Goal: Task Accomplishment & Management: Use online tool/utility

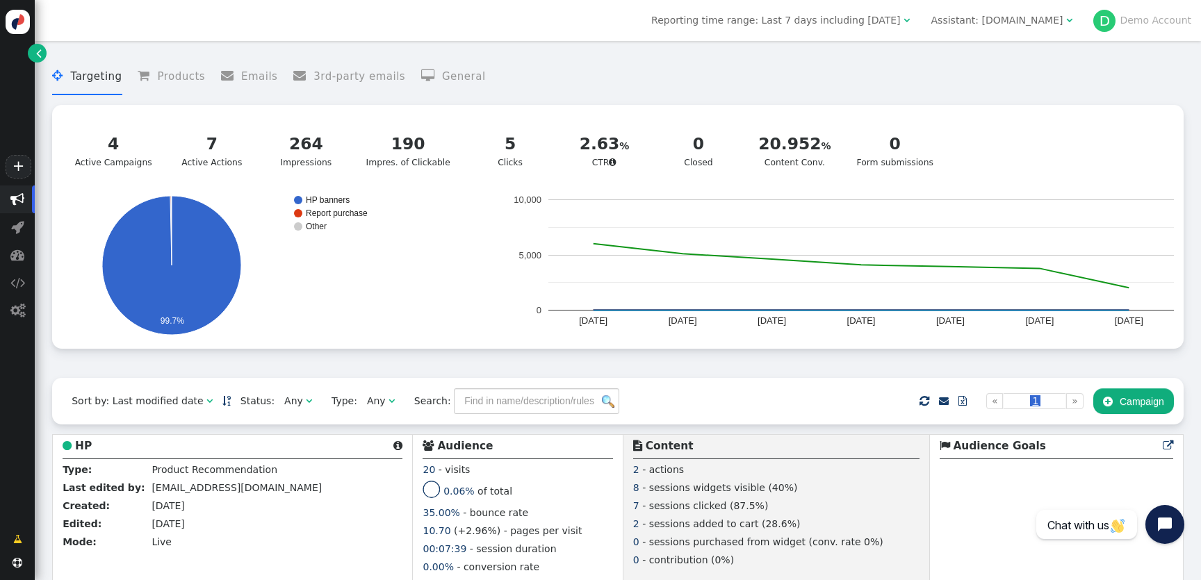
click at [993, 24] on div "Assistant: [DOMAIN_NAME]" at bounding box center [997, 20] width 132 height 15
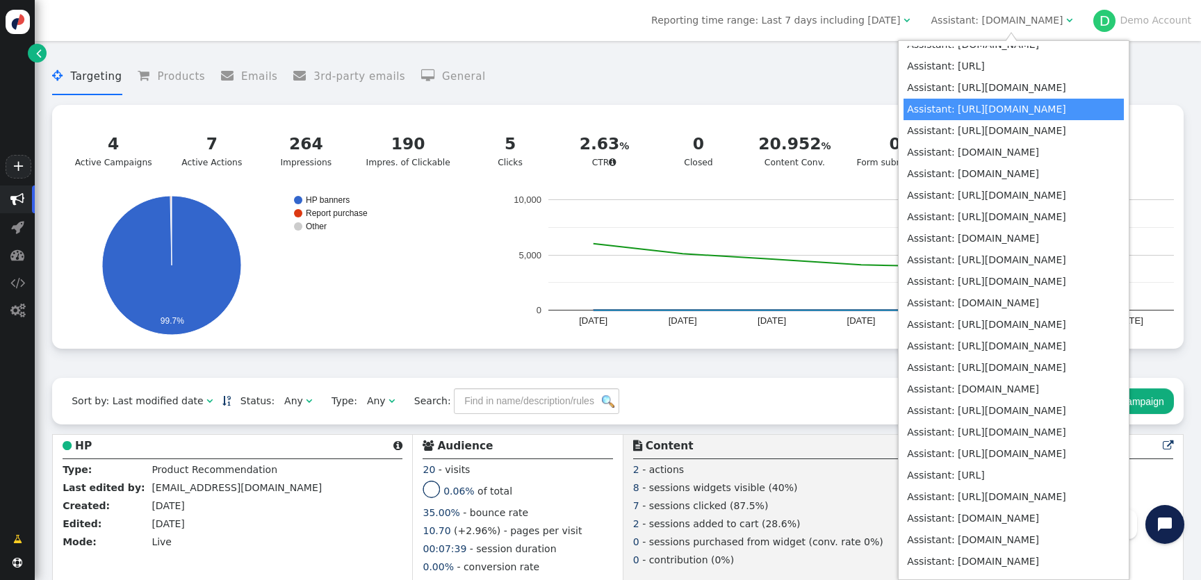
scroll to position [5422, 0]
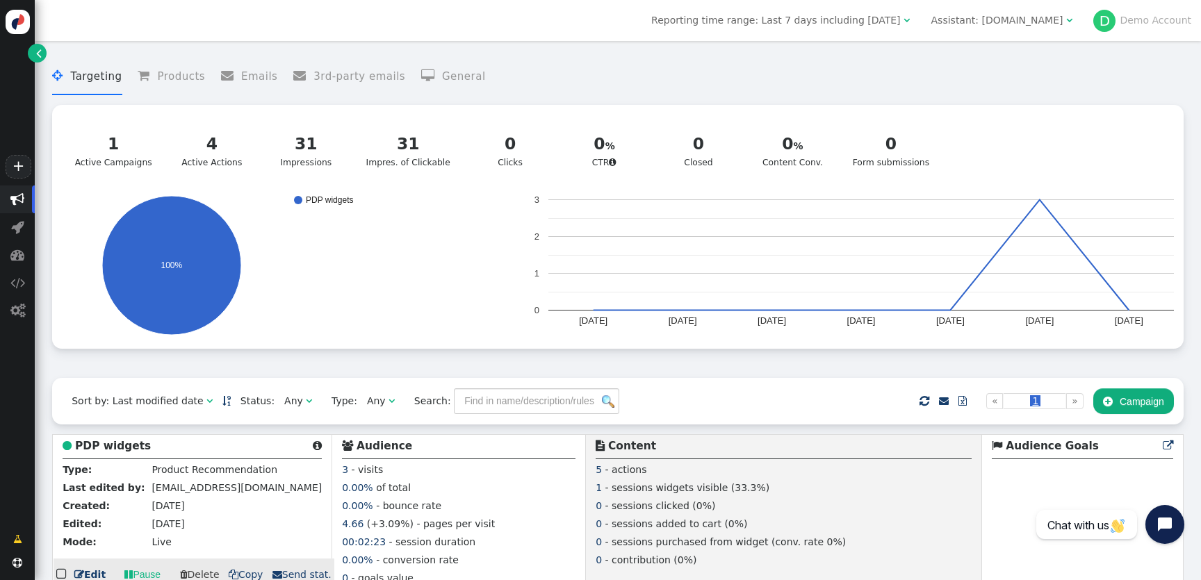
click at [110, 447] on b "PDP widgets" at bounding box center [113, 446] width 76 height 13
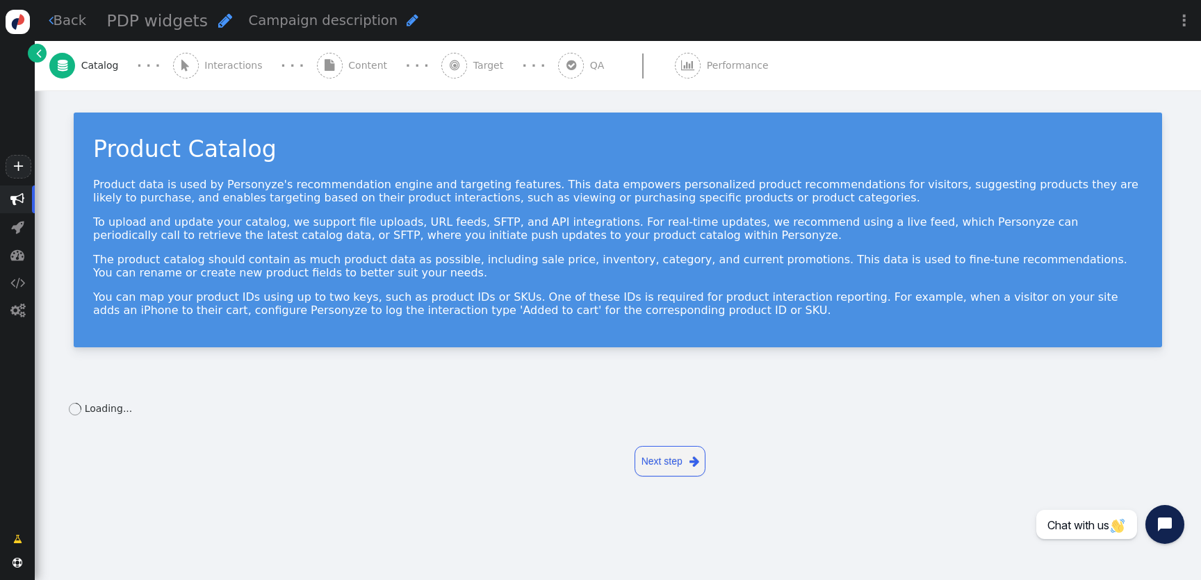
click at [350, 59] on span "Content" at bounding box center [370, 65] width 44 height 15
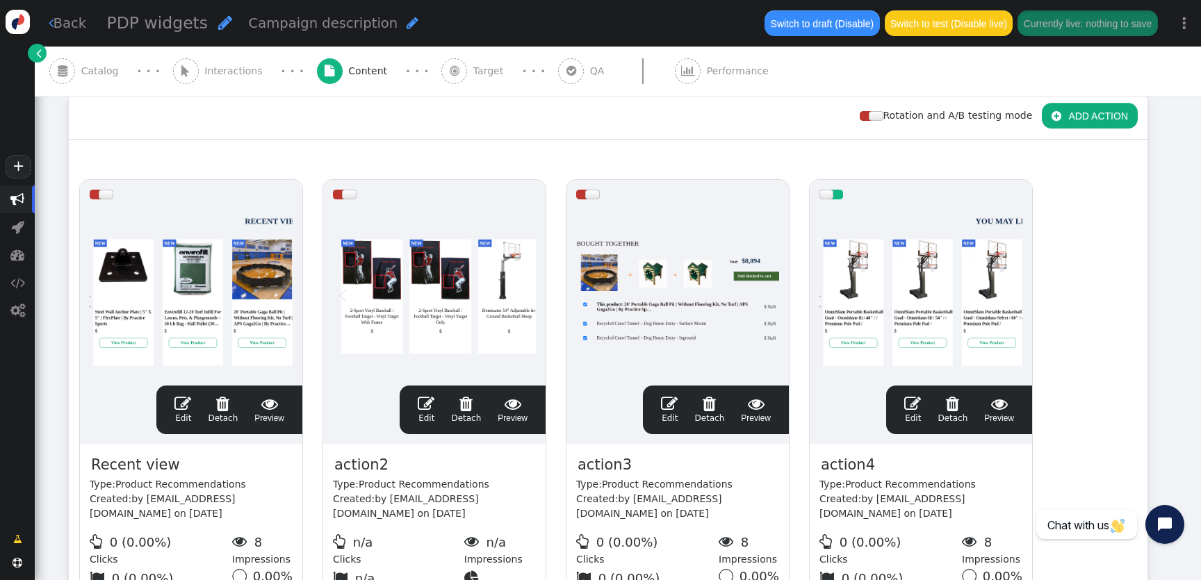
scroll to position [147, 0]
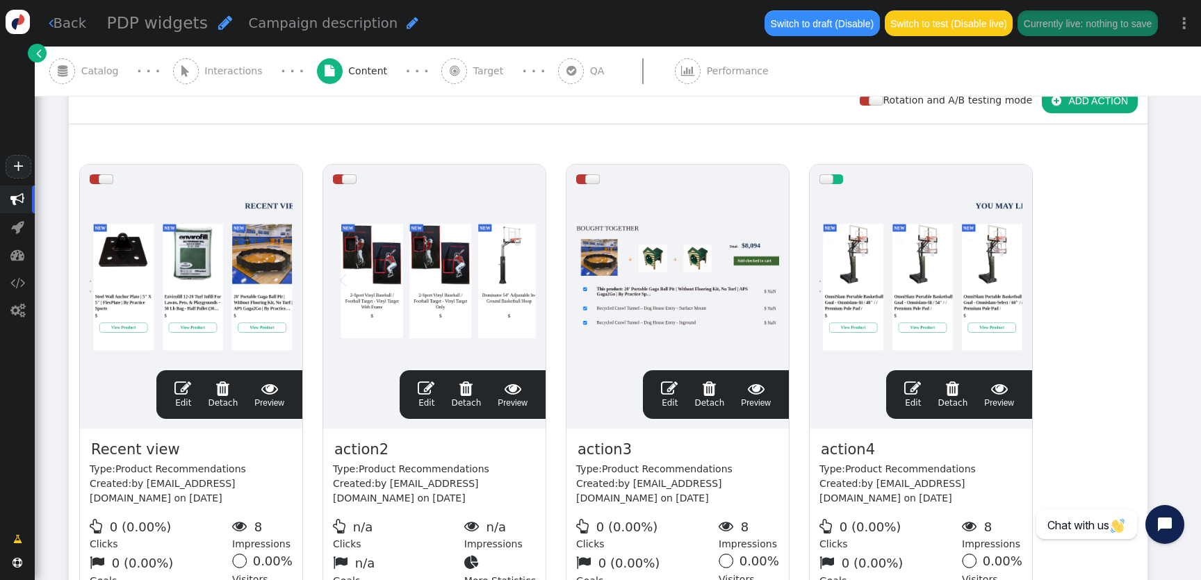
click at [895, 278] on div at bounding box center [920, 277] width 203 height 167
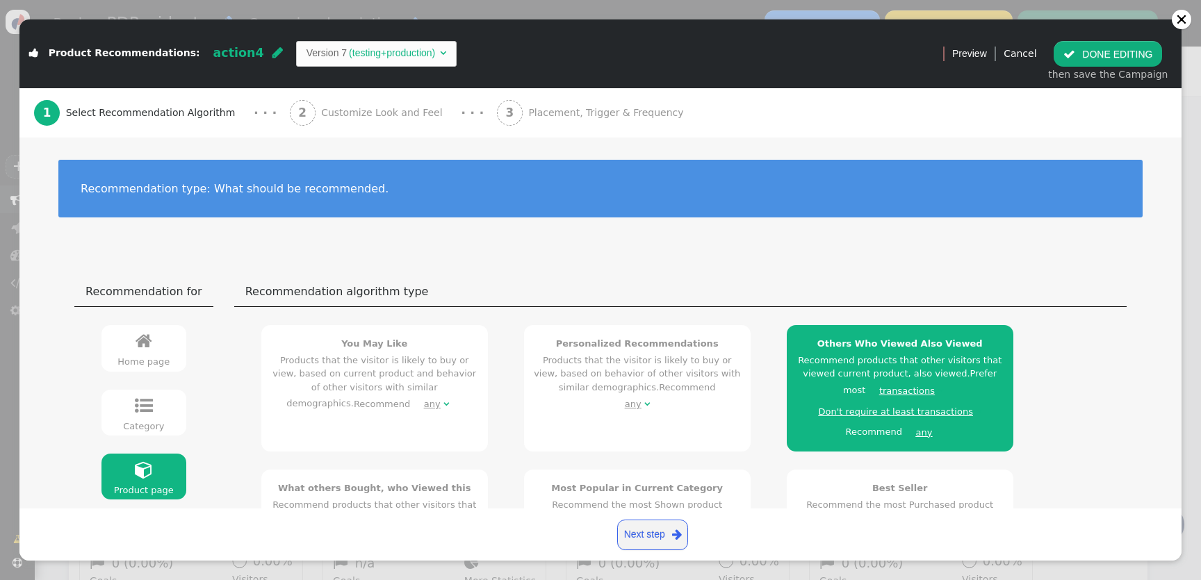
click at [393, 106] on span "Customize Look and Feel" at bounding box center [384, 113] width 127 height 15
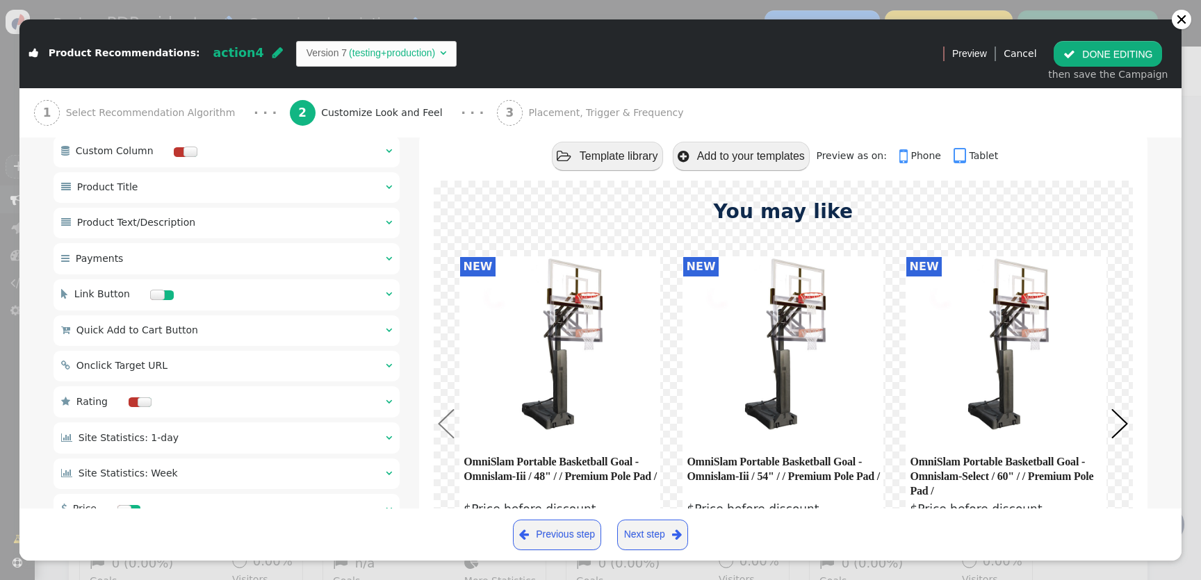
scroll to position [1133, 0]
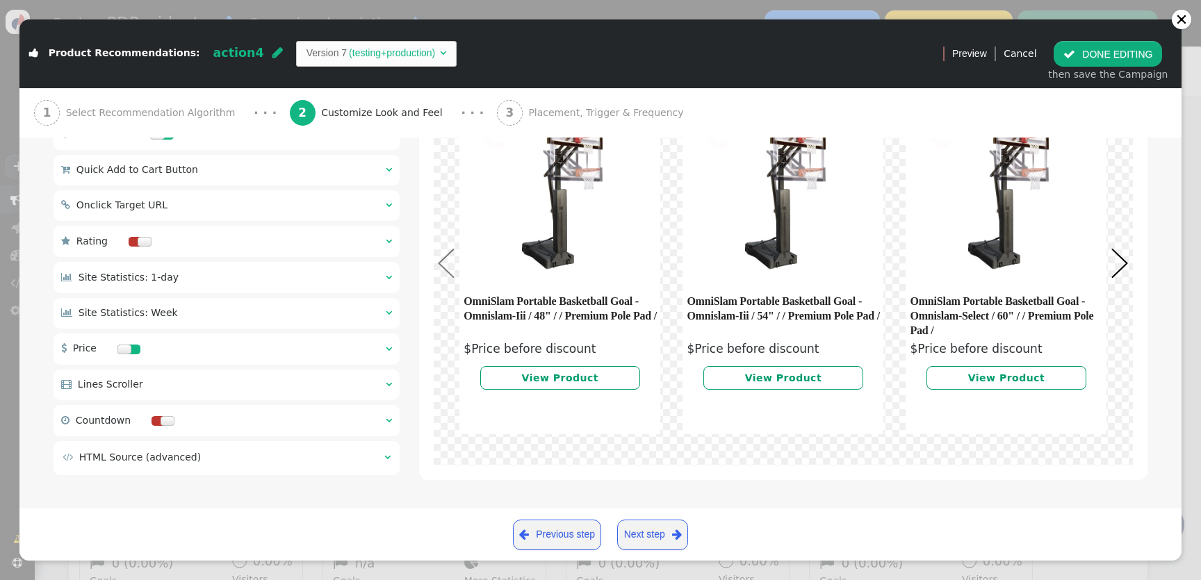
click at [304, 457] on td " HTML Source (advanced)" at bounding box center [219, 457] width 312 height 15
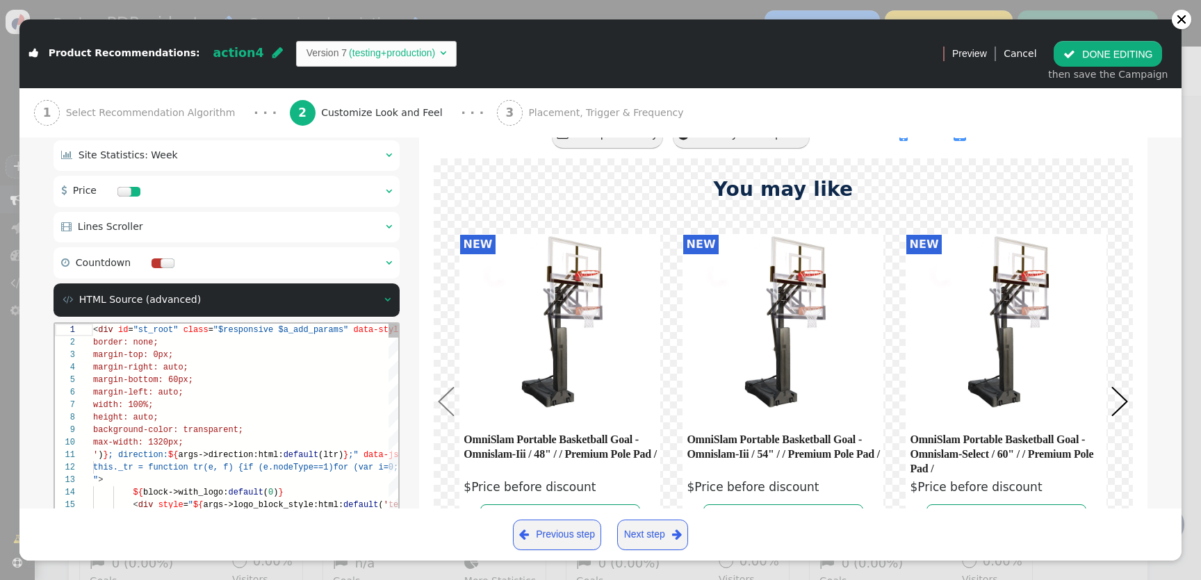
scroll to position [88, 65]
click at [307, 413] on div "height: auto;" at bounding box center [628, 417] width 1070 height 13
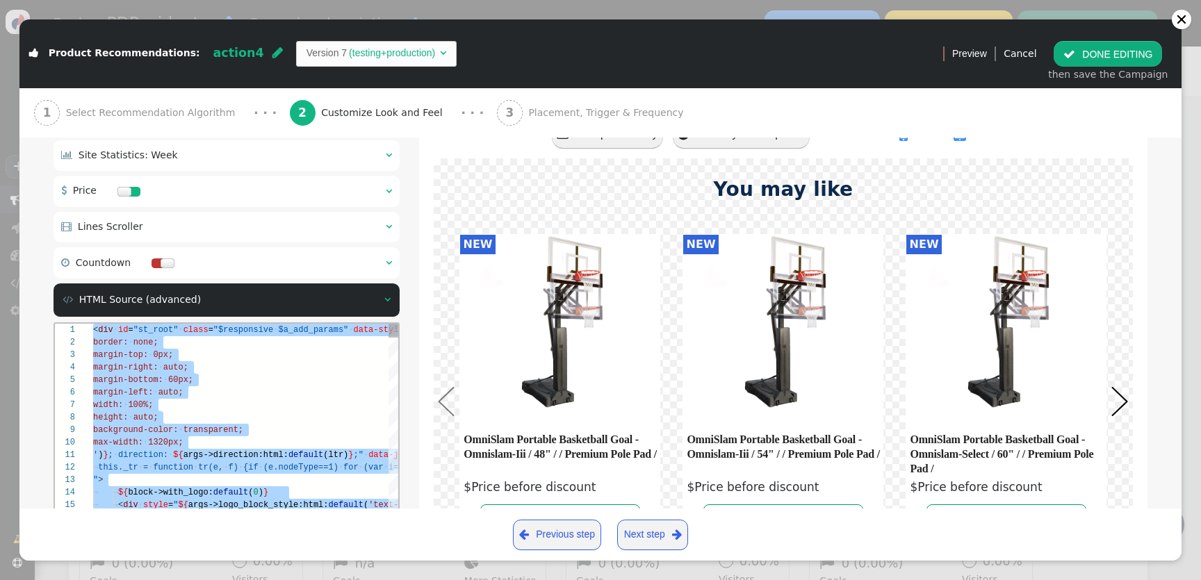
scroll to position [50, 101]
paste textarea "</div> </div>"
type textarea "</div> </div>"
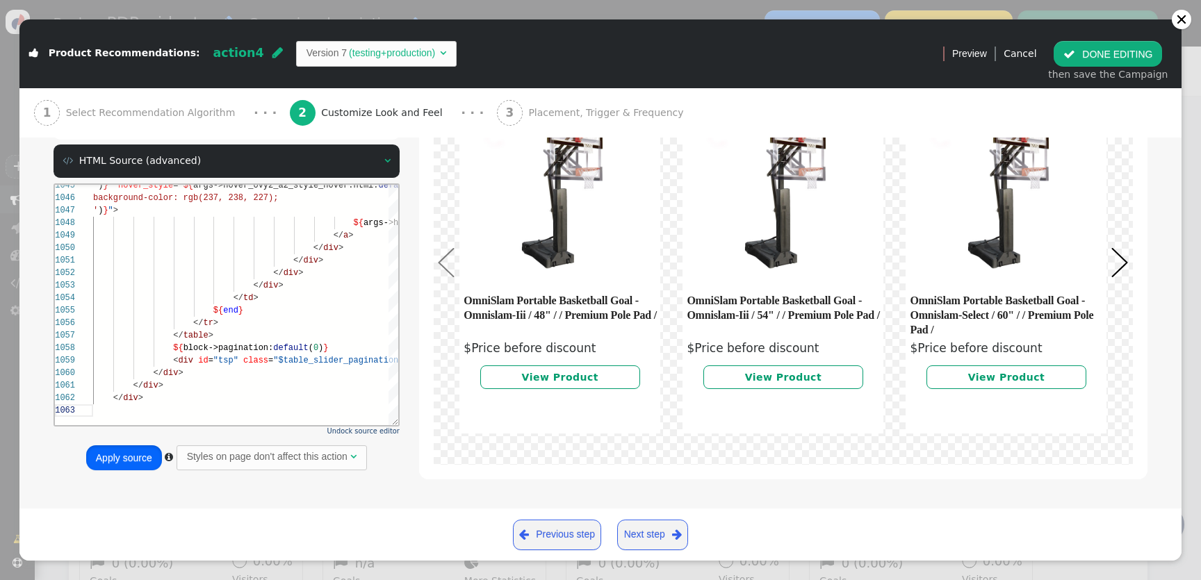
click at [135, 470] on button "Apply source" at bounding box center [124, 458] width 76 height 25
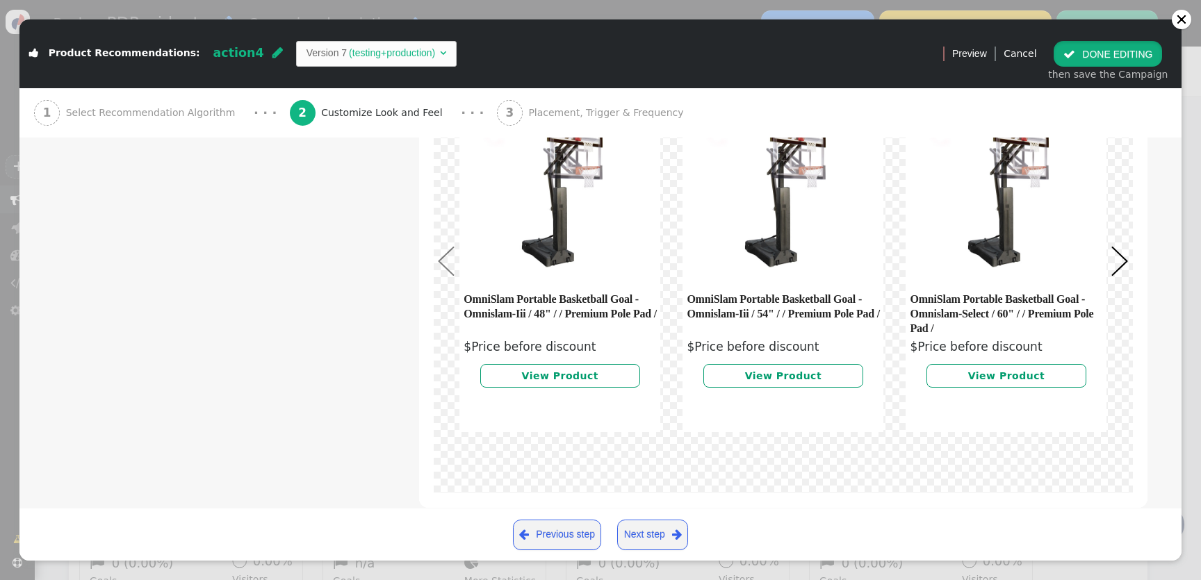
scroll to position [277, 0]
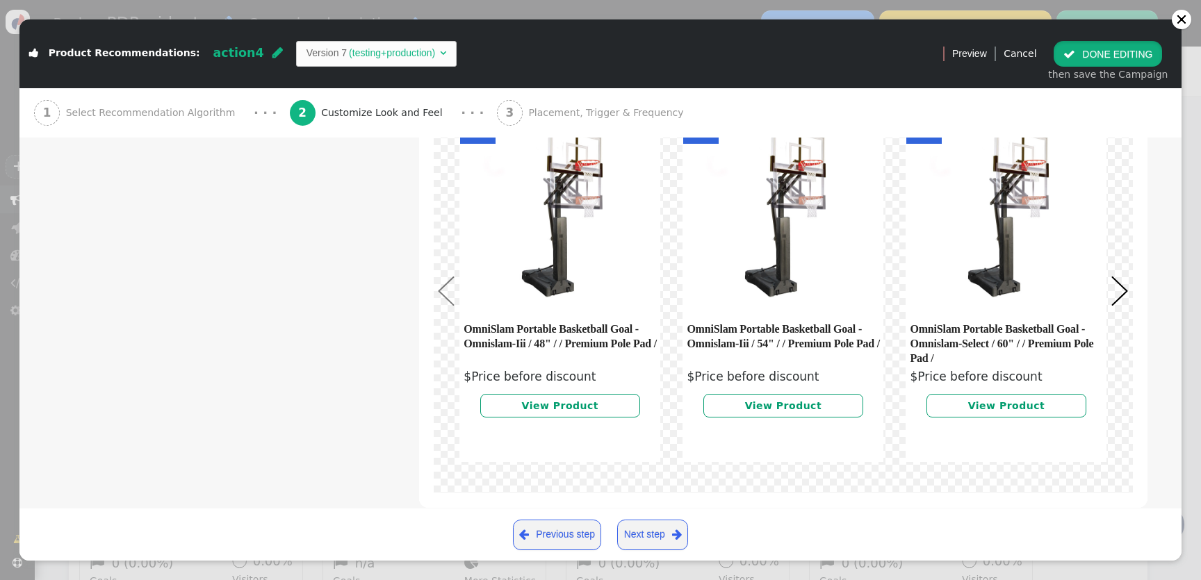
click at [1126, 51] on button " DONE EDITING" at bounding box center [1108, 53] width 108 height 25
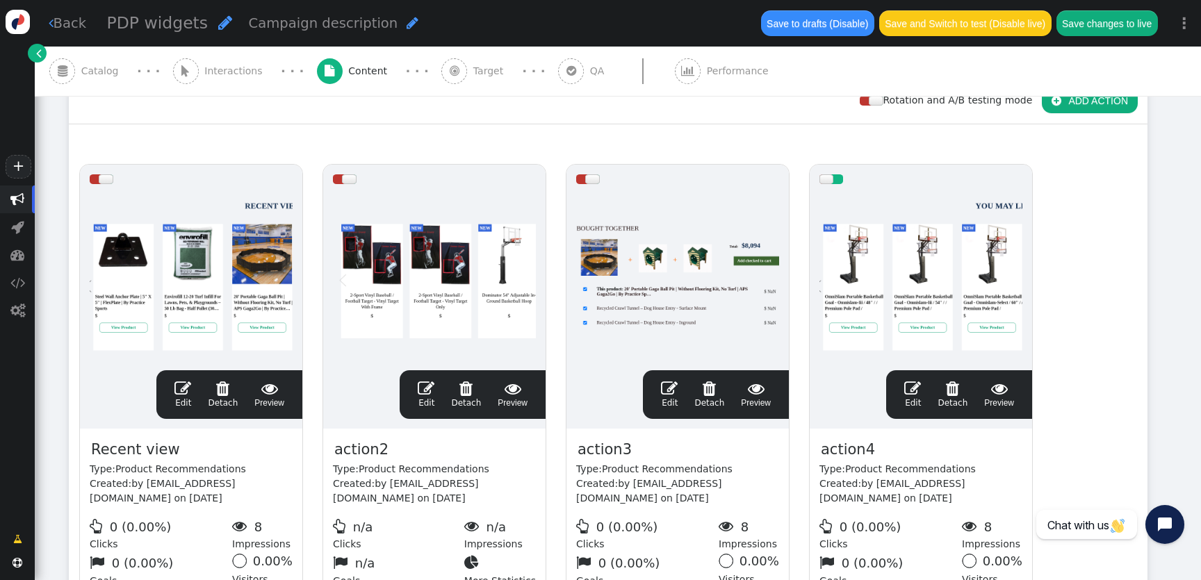
scroll to position [0, 0]
click at [835, 241] on div at bounding box center [920, 277] width 203 height 167
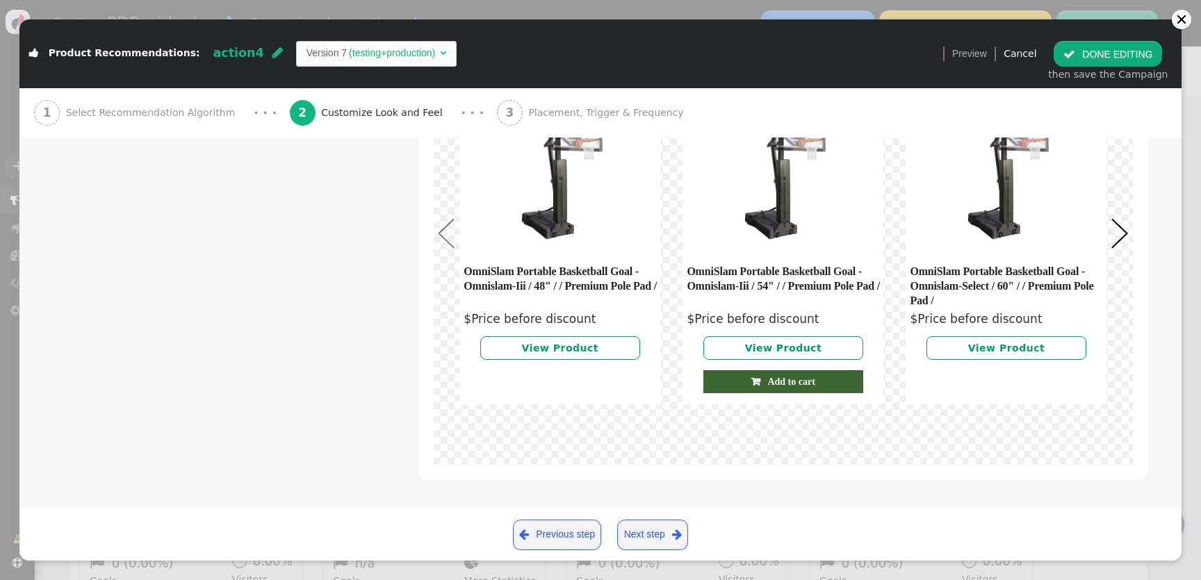
scroll to position [28, 0]
click at [1115, 55] on button " DONE EDITING" at bounding box center [1108, 53] width 108 height 25
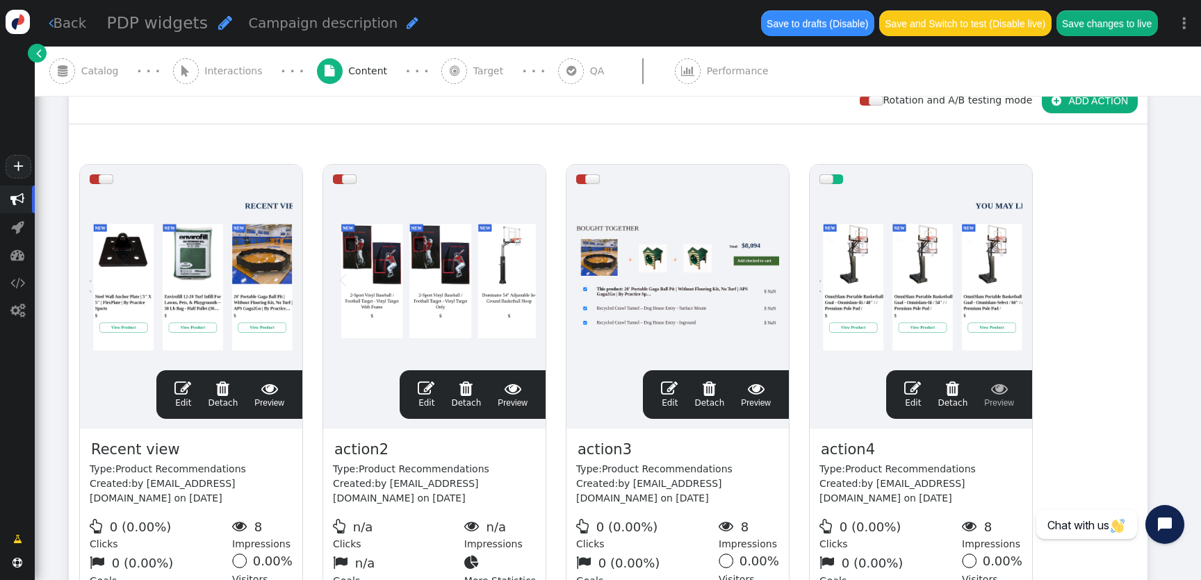
scroll to position [0, 0]
click at [945, 179] on body "+  Campaigns  Realtime Visitors  Dashboard  Tracker Settings  Settings  …" at bounding box center [600, 290] width 1201 height 580
click at [922, 208] on div at bounding box center [920, 277] width 203 height 167
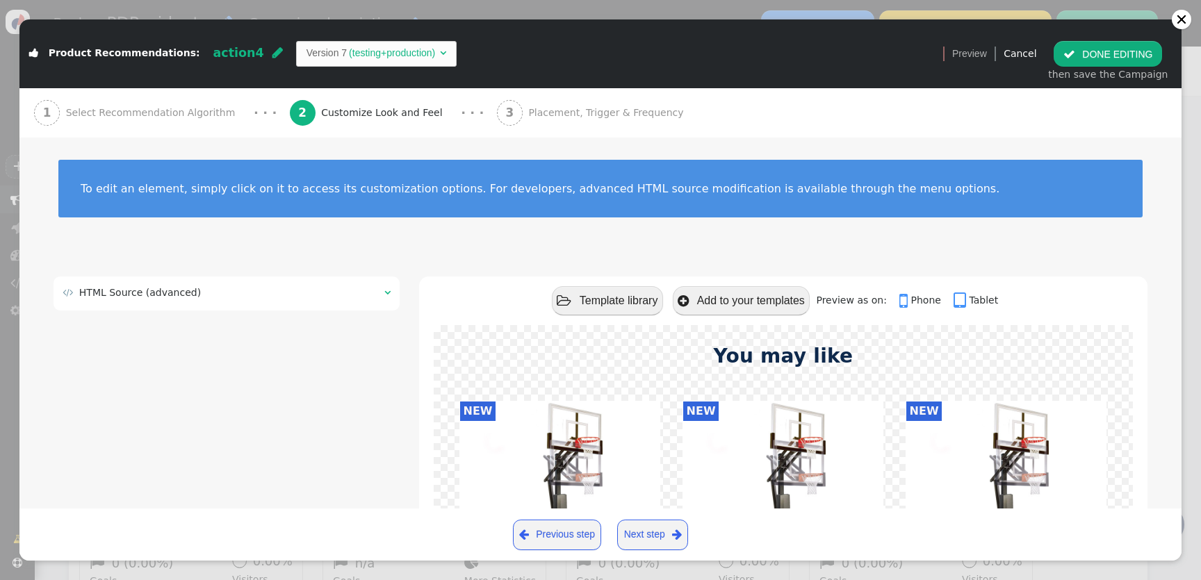
click at [324, 311] on div " HTML Source (advanced)  Undock source editor Apply source  Styles on page d…" at bounding box center [227, 296] width 346 height 38
click at [365, 292] on td " HTML Source (advanced)" at bounding box center [219, 293] width 312 height 15
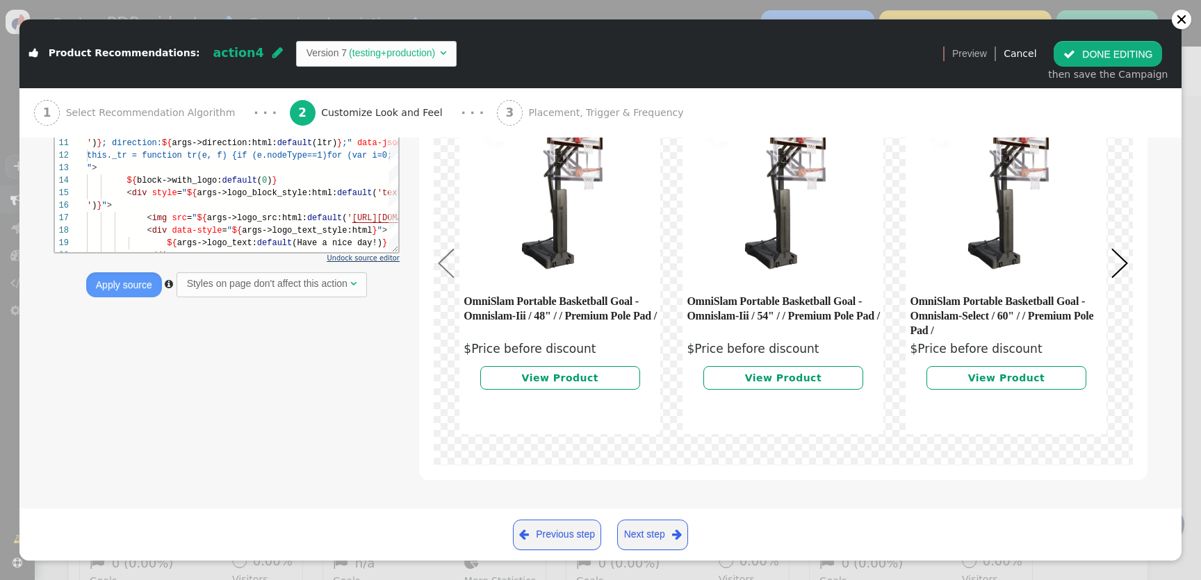
click at [380, 259] on span "Undock source editor" at bounding box center [363, 258] width 72 height 8
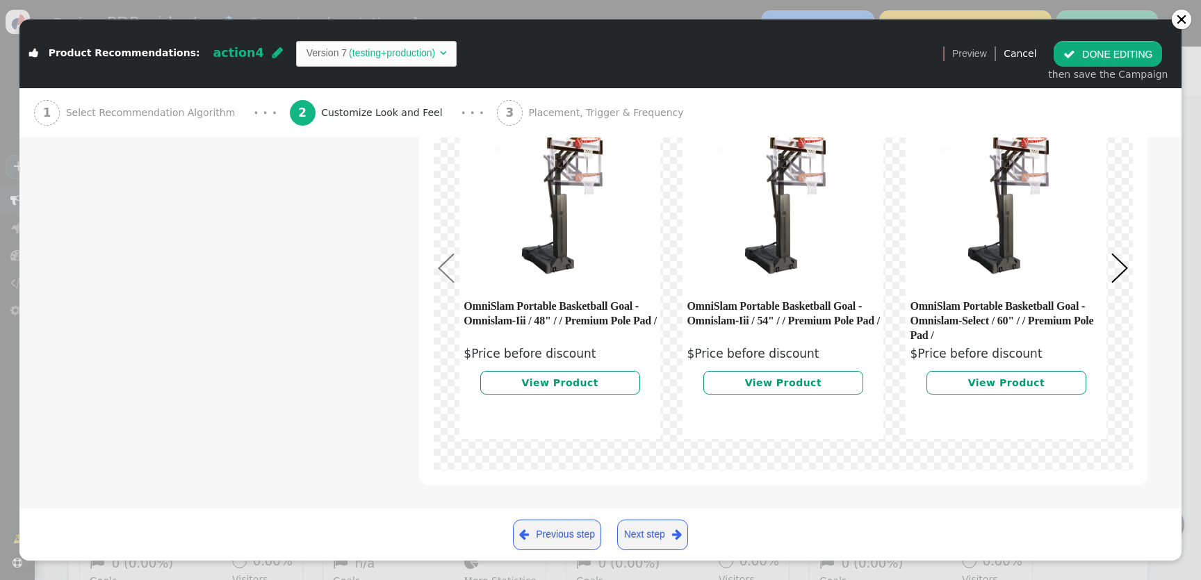
click at [1109, 76] on div "then save the Campaign" at bounding box center [1108, 74] width 120 height 15
click at [1128, 63] on button " DONE EDITING" at bounding box center [1108, 53] width 108 height 25
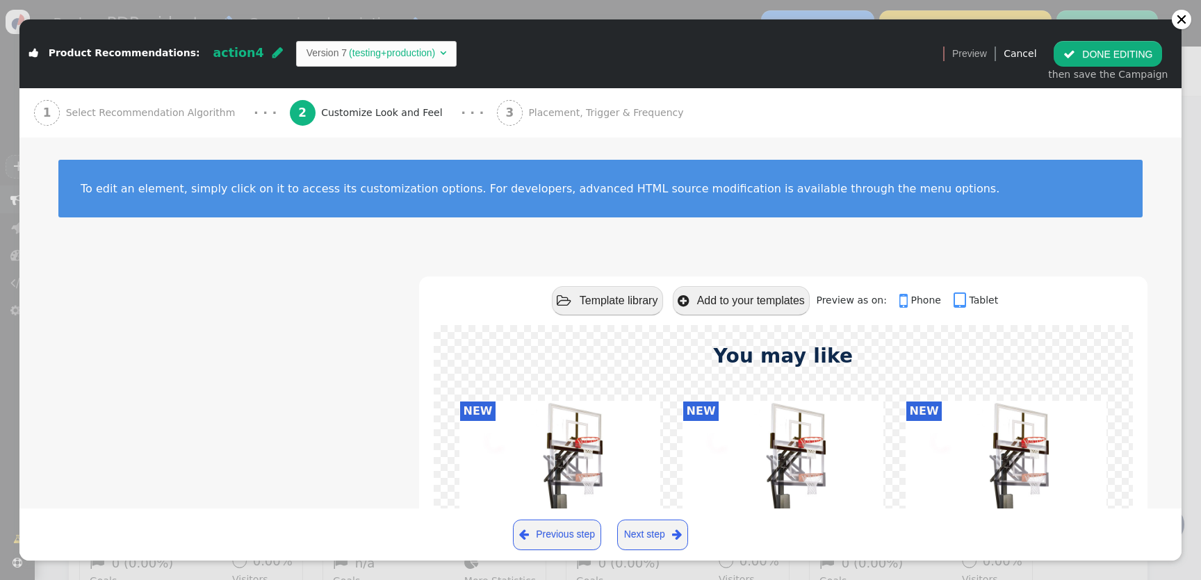
scroll to position [0, 0]
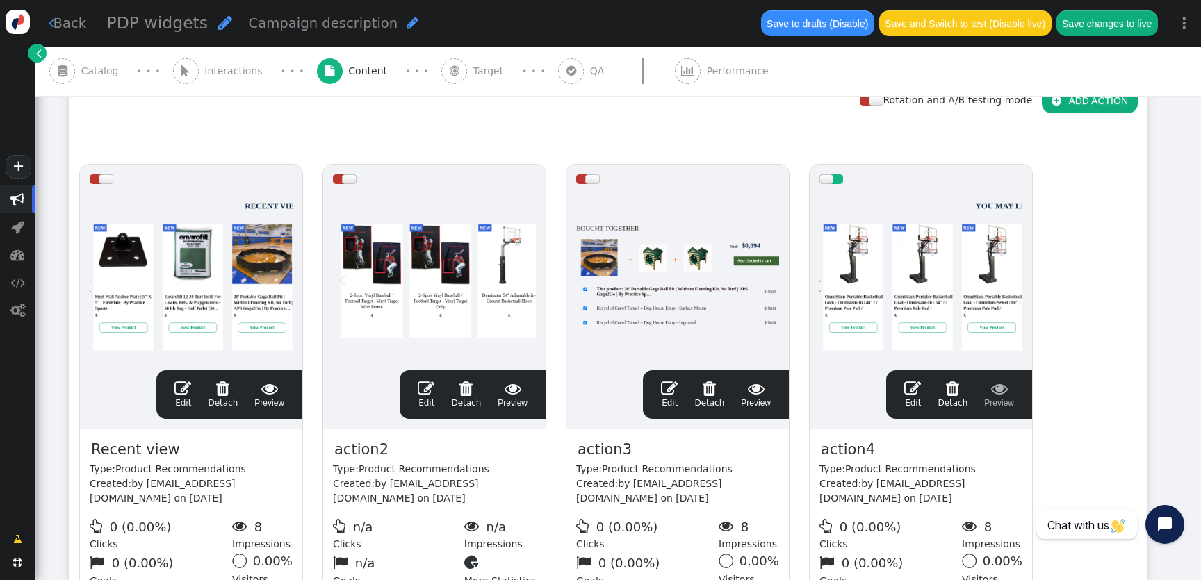
click at [1133, 18] on button "Save changes to live" at bounding box center [1107, 22] width 101 height 25
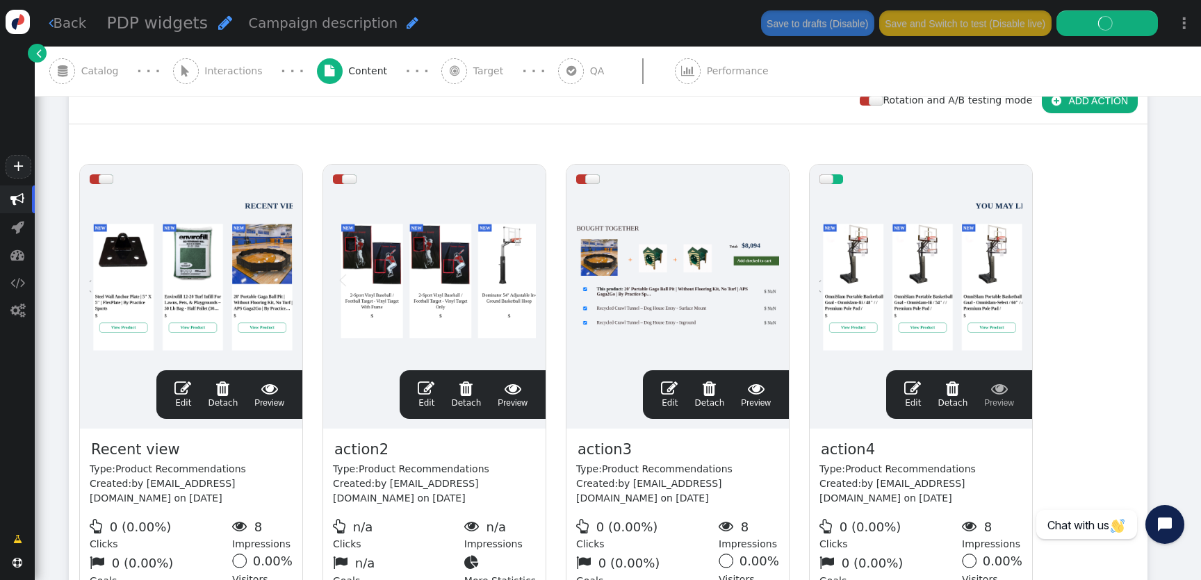
click at [558, 74] on span "" at bounding box center [571, 71] width 26 height 26
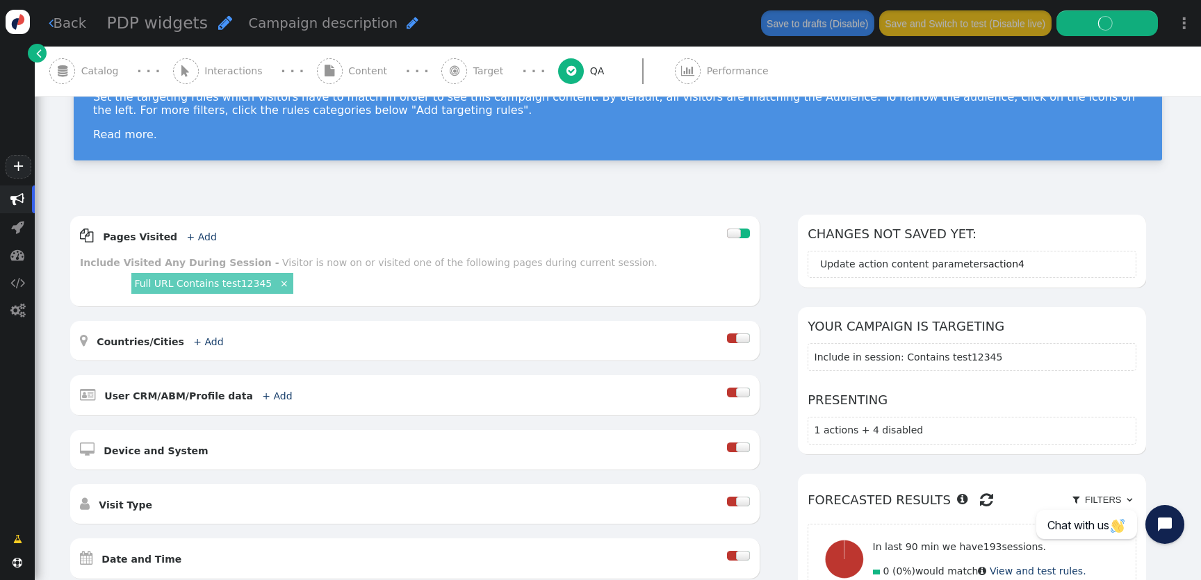
type input "http://practicesports.com/"
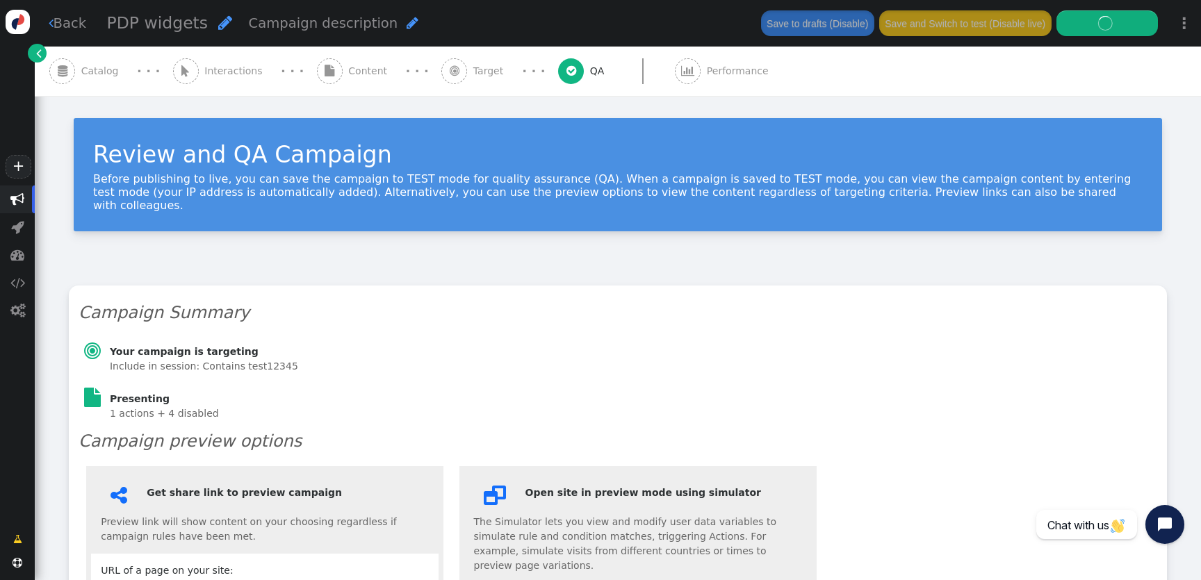
scroll to position [63, 0]
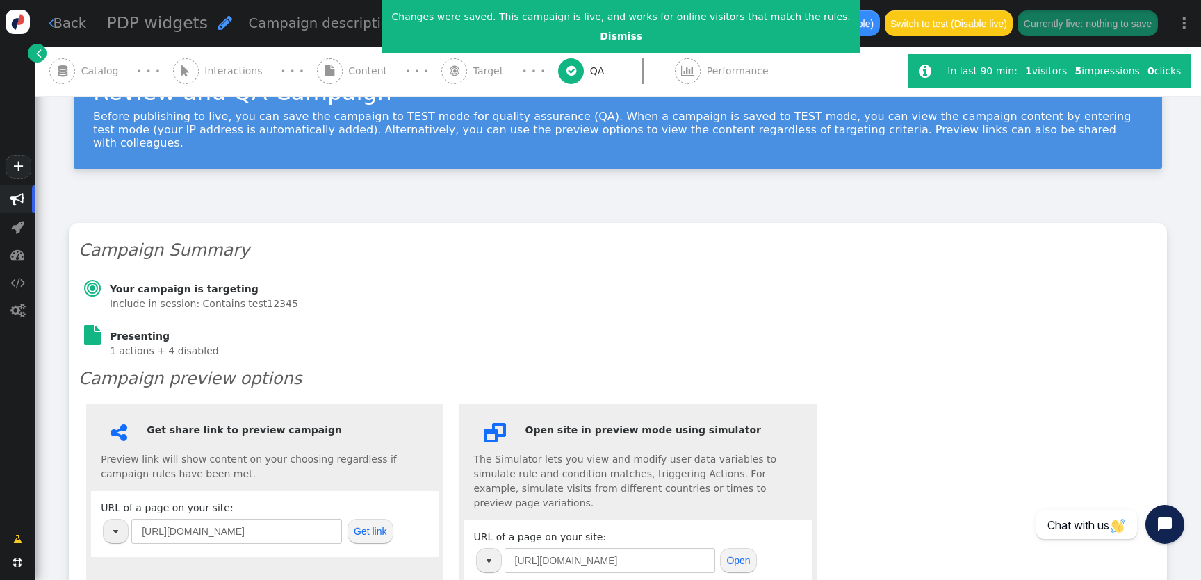
click at [353, 73] on span "Content" at bounding box center [370, 71] width 44 height 15
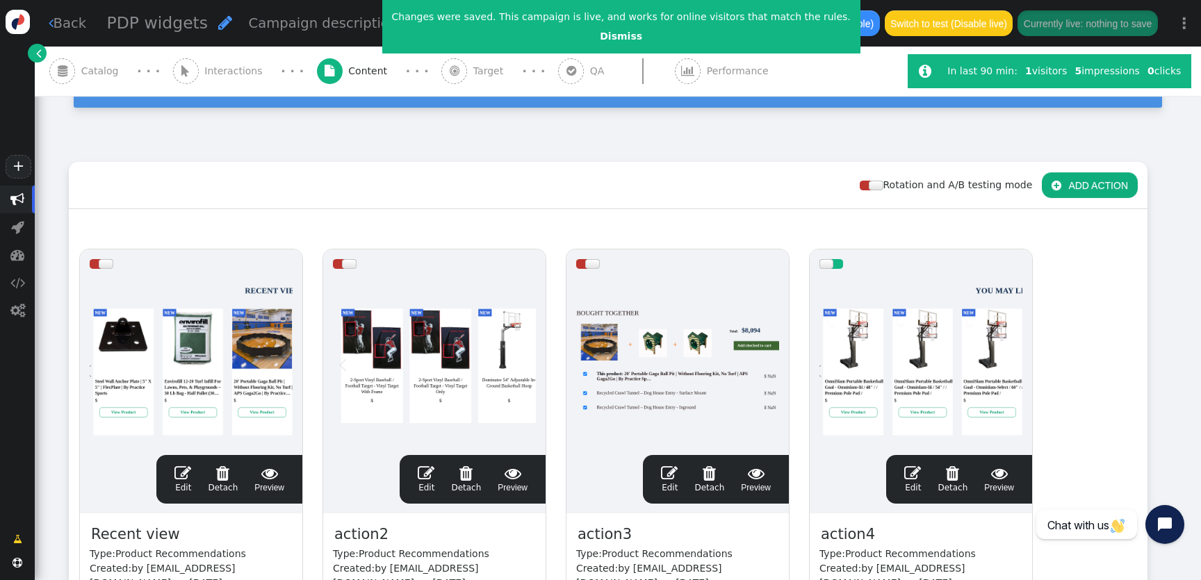
click at [924, 382] on div at bounding box center [920, 362] width 203 height 167
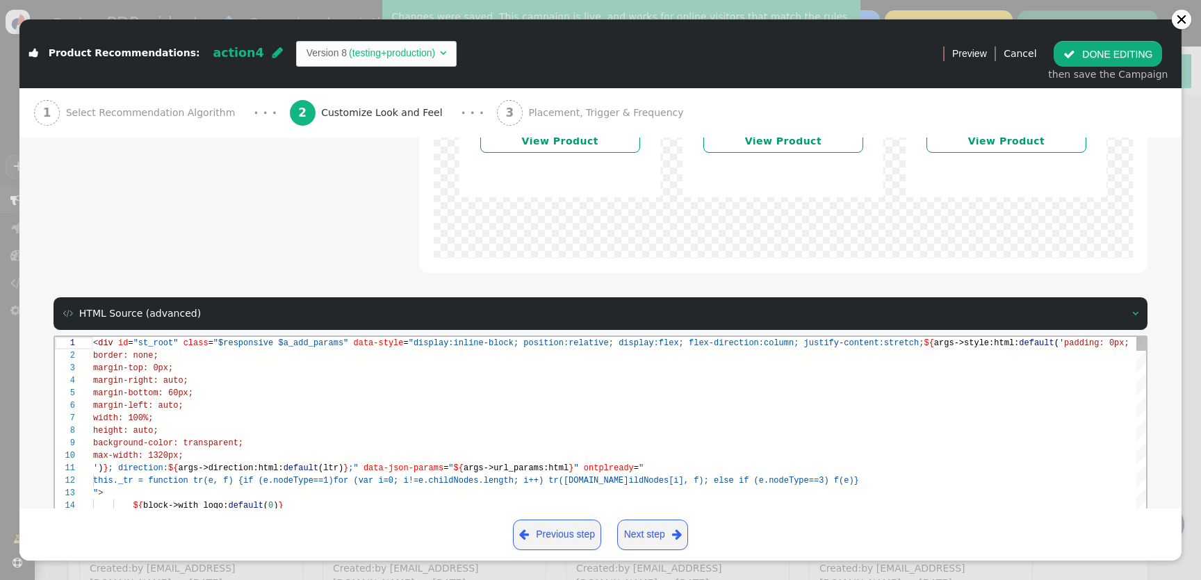
scroll to position [645, 0]
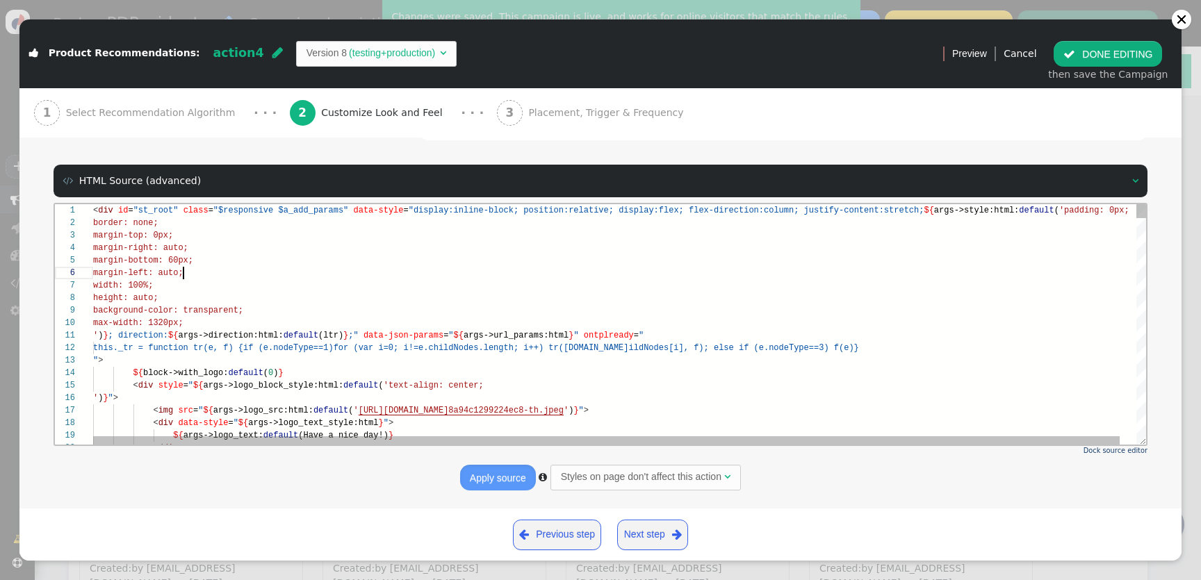
click at [366, 272] on div "margin-left: auto;" at bounding box center [628, 273] width 1070 height 13
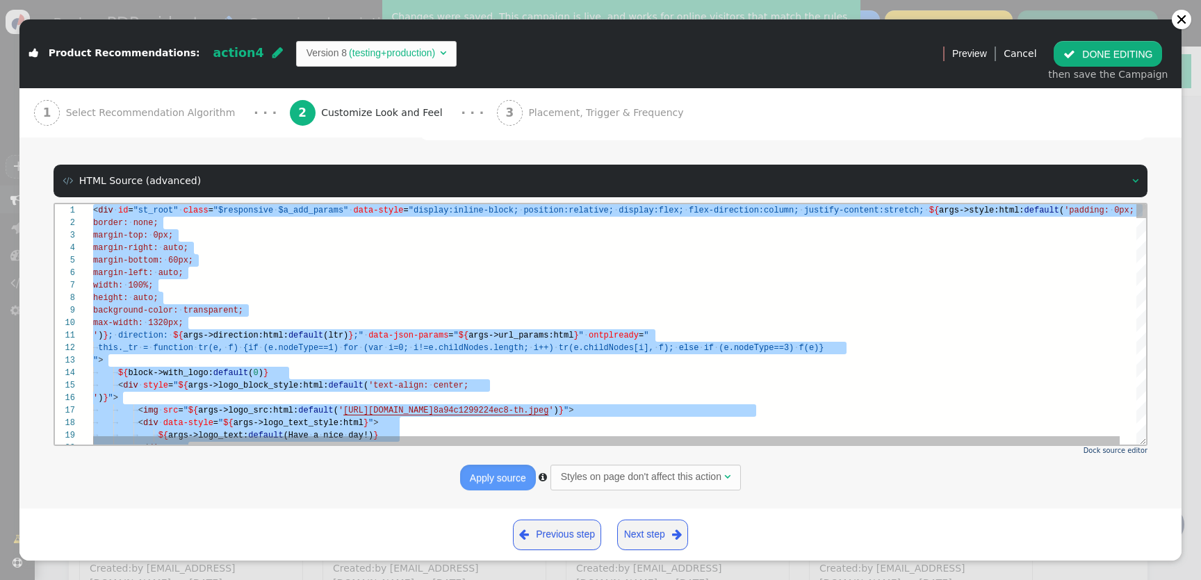
paste textarea "${end} </tr> </table> ${block->pagination:default(0)} <div id="tsp" class="$tab…"
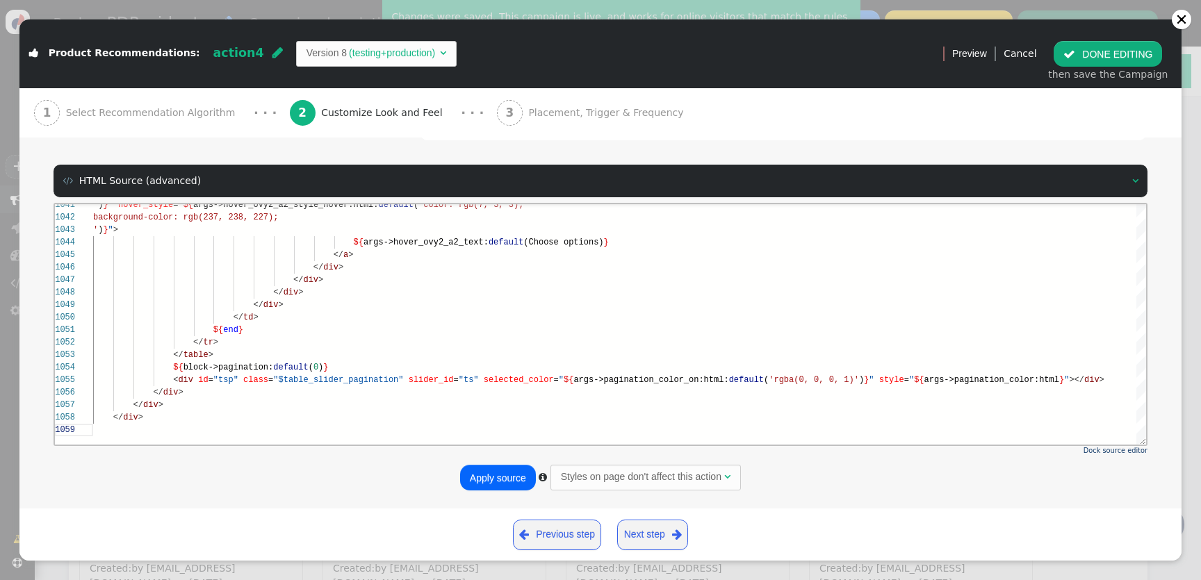
click at [491, 484] on button "Apply source" at bounding box center [498, 477] width 76 height 25
type textarea "</div> </div>"
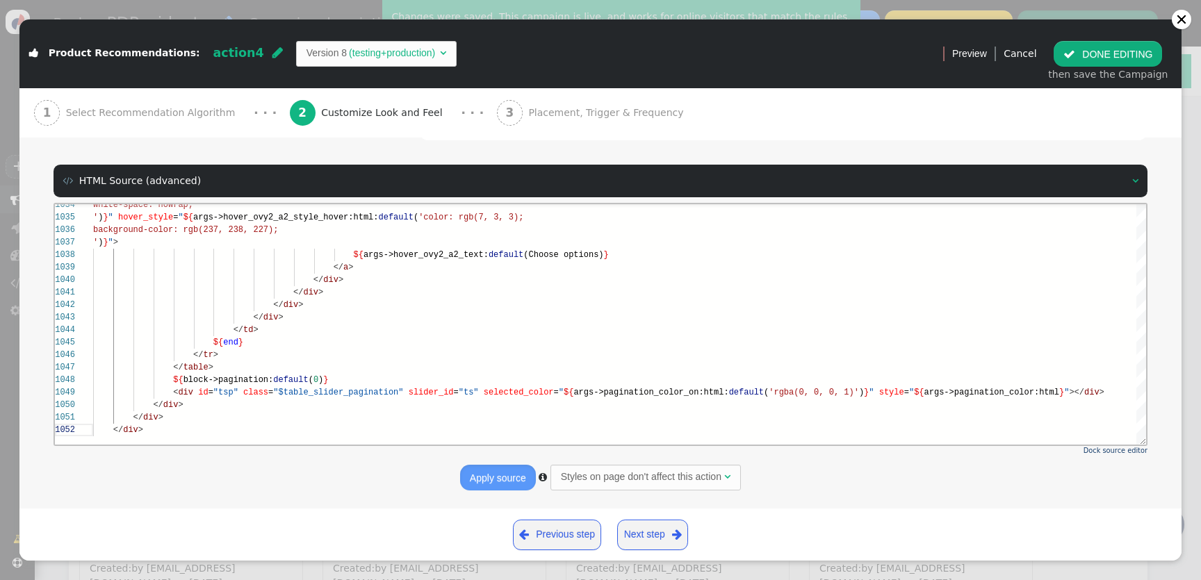
click at [1136, 64] on button " DONE EDITING" at bounding box center [1108, 53] width 108 height 25
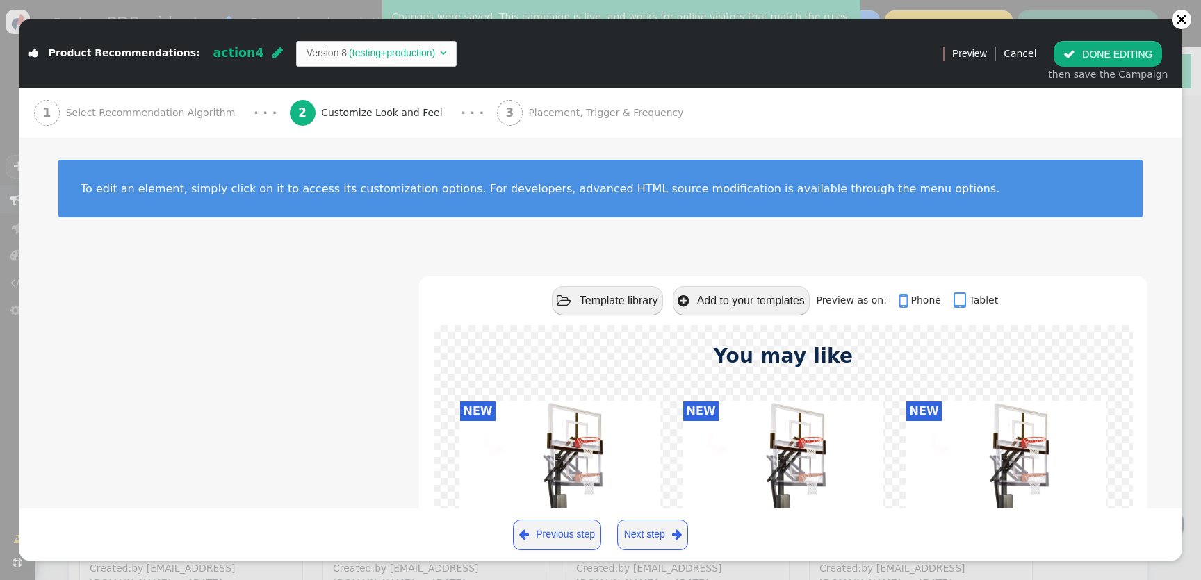
scroll to position [125, 0]
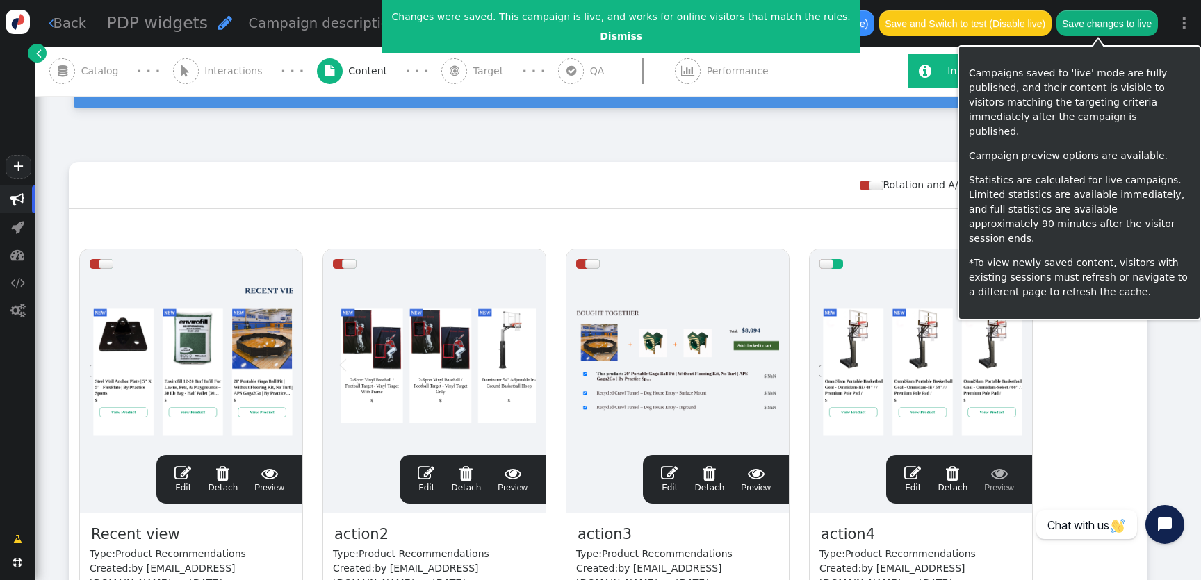
click at [1118, 28] on button "Save changes to live" at bounding box center [1107, 22] width 101 height 25
